Goal: Navigation & Orientation: Find specific page/section

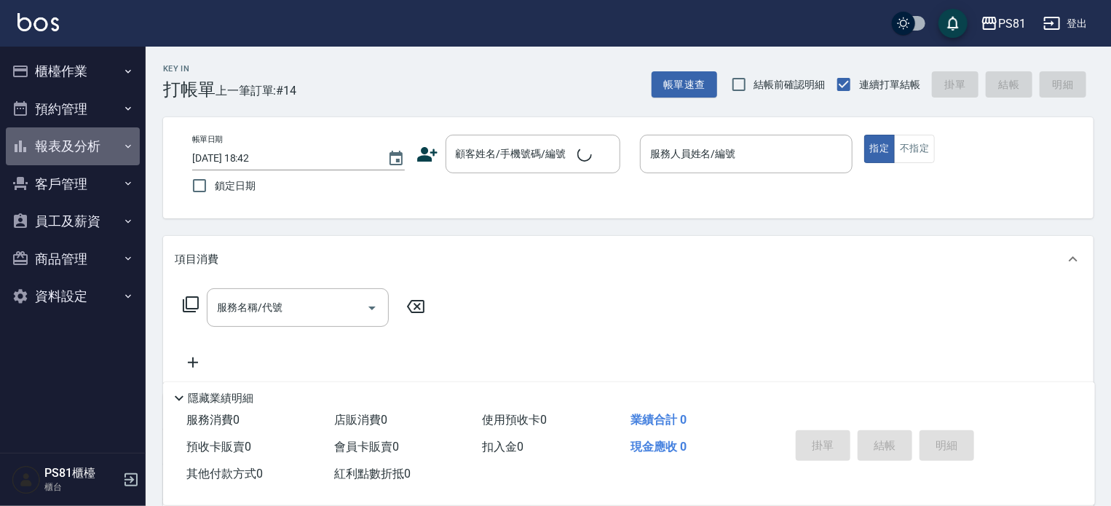
click at [102, 159] on button "報表及分析" at bounding box center [73, 146] width 134 height 38
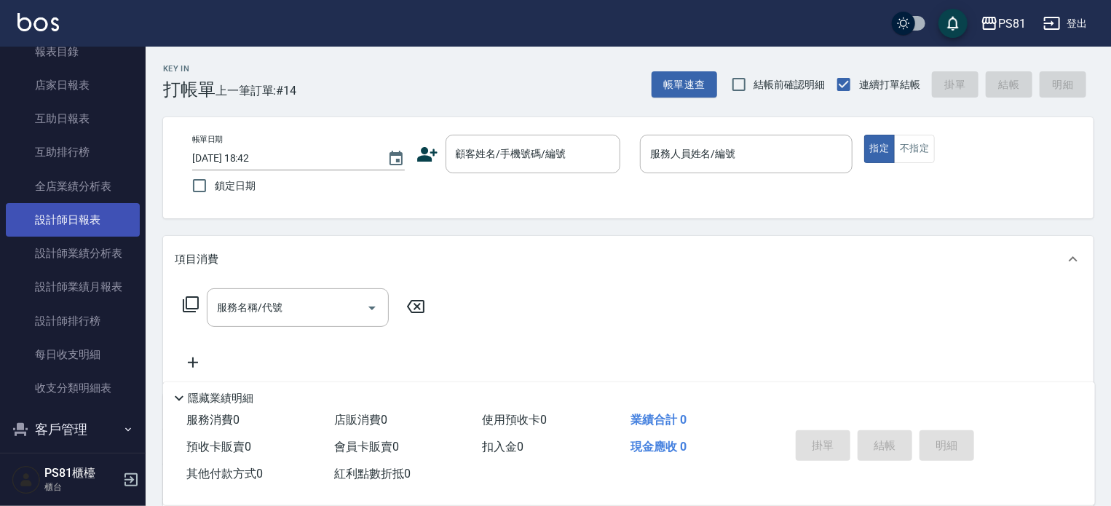
scroll to position [146, 0]
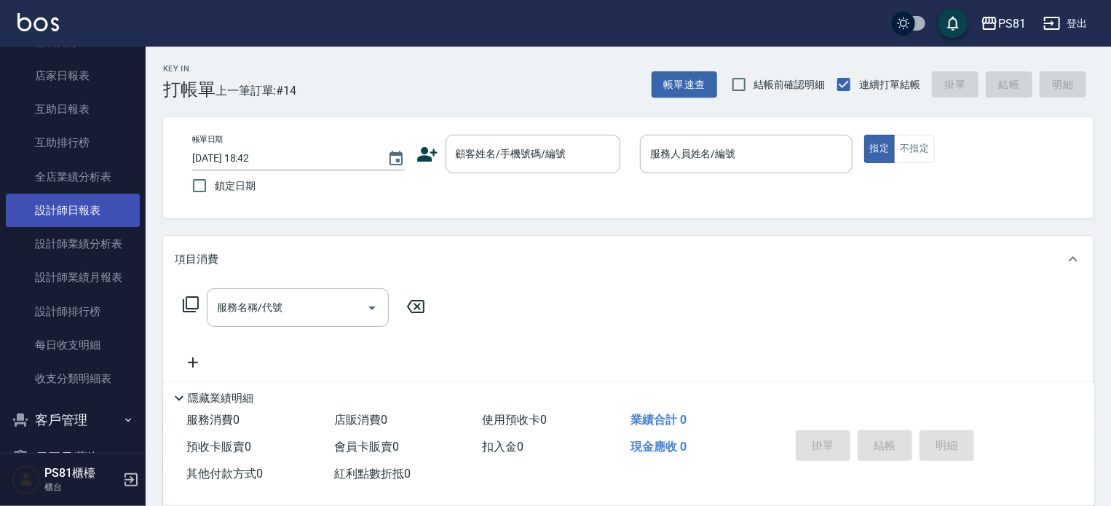
click at [100, 222] on link "設計師日報表" at bounding box center [73, 210] width 134 height 33
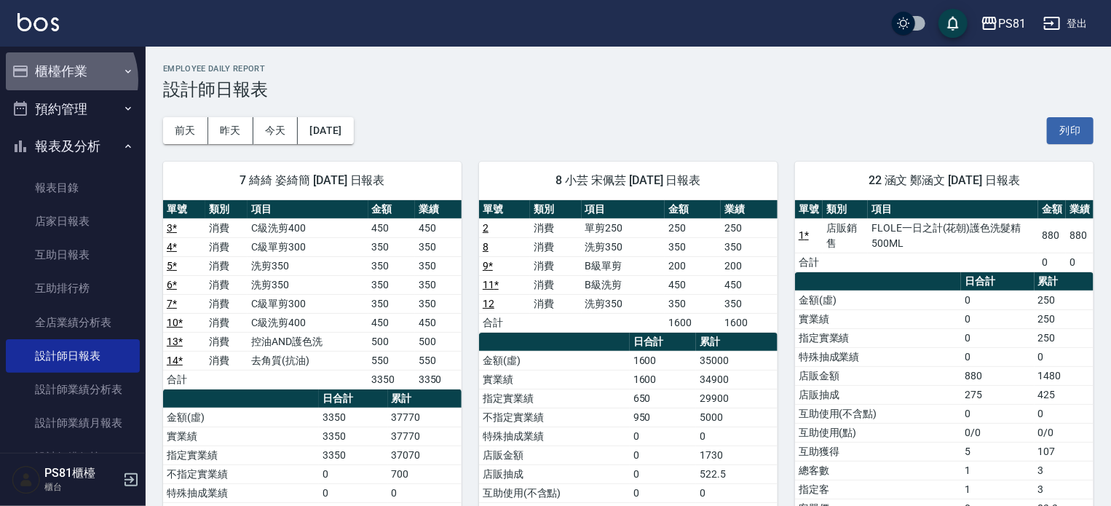
click at [58, 80] on button "櫃檯作業" at bounding box center [73, 71] width 134 height 38
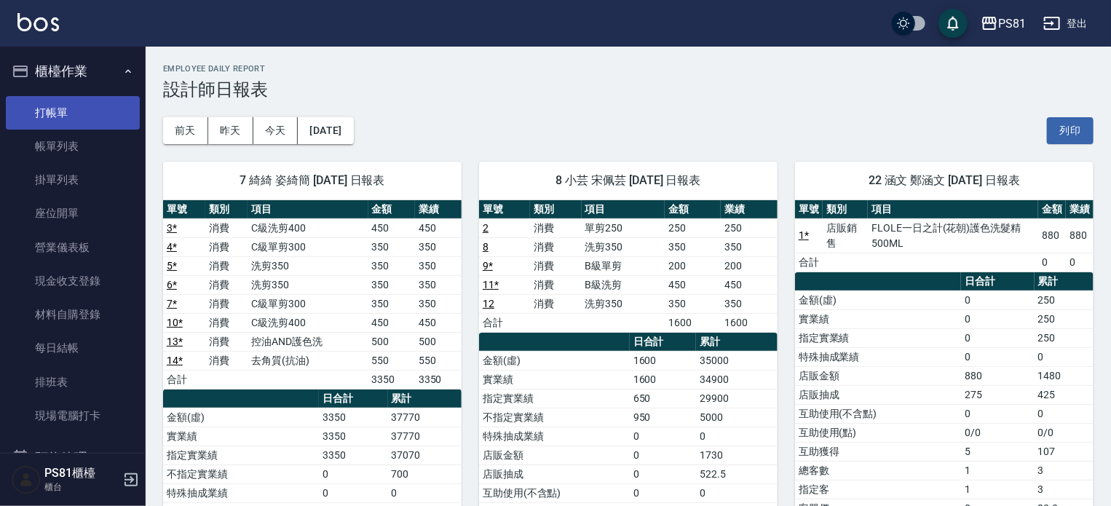
click at [74, 117] on link "打帳單" at bounding box center [73, 112] width 134 height 33
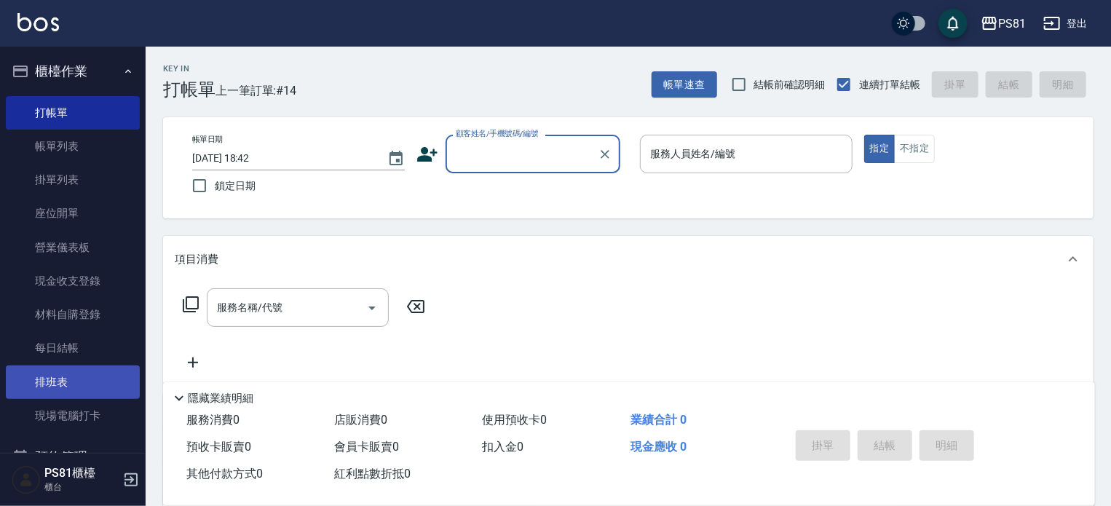
click at [38, 388] on link "排班表" at bounding box center [73, 381] width 134 height 33
